Goal: Information Seeking & Learning: Learn about a topic

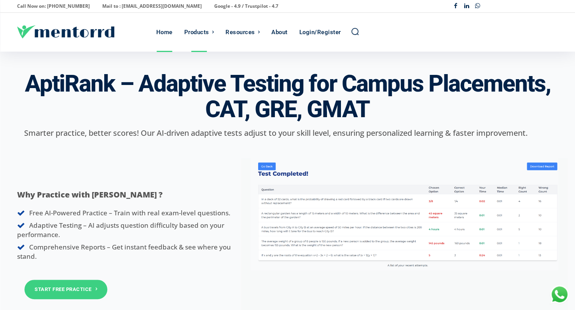
click at [157, 31] on div "Home" at bounding box center [164, 32] width 16 height 39
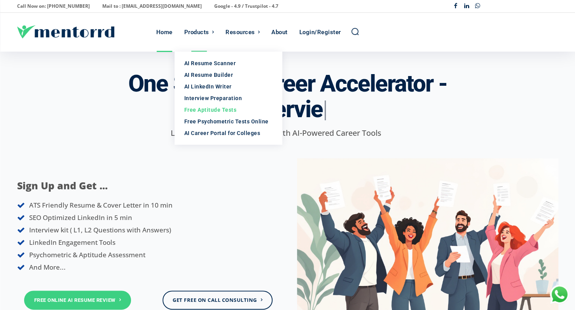
click at [224, 112] on div "Free Aptitude Tests" at bounding box center [228, 110] width 89 height 8
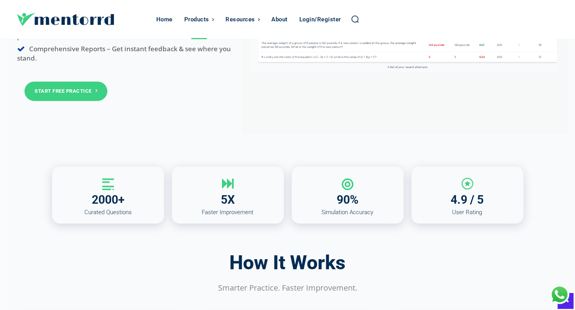
scroll to position [194, 0]
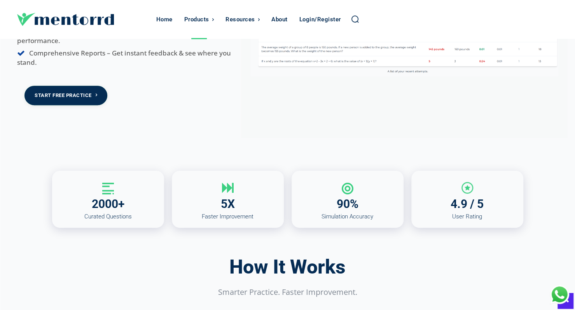
click at [70, 94] on link "Start Free Practice" at bounding box center [65, 95] width 83 height 19
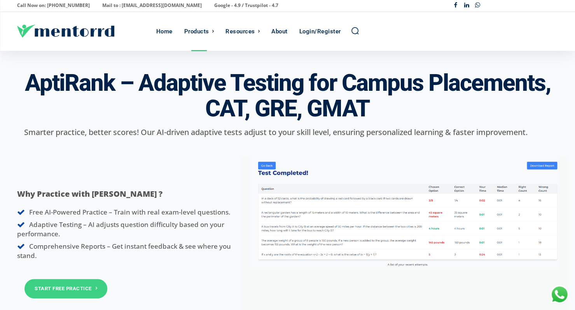
scroll to position [0, 0]
